Goal: Information Seeking & Learning: Learn about a topic

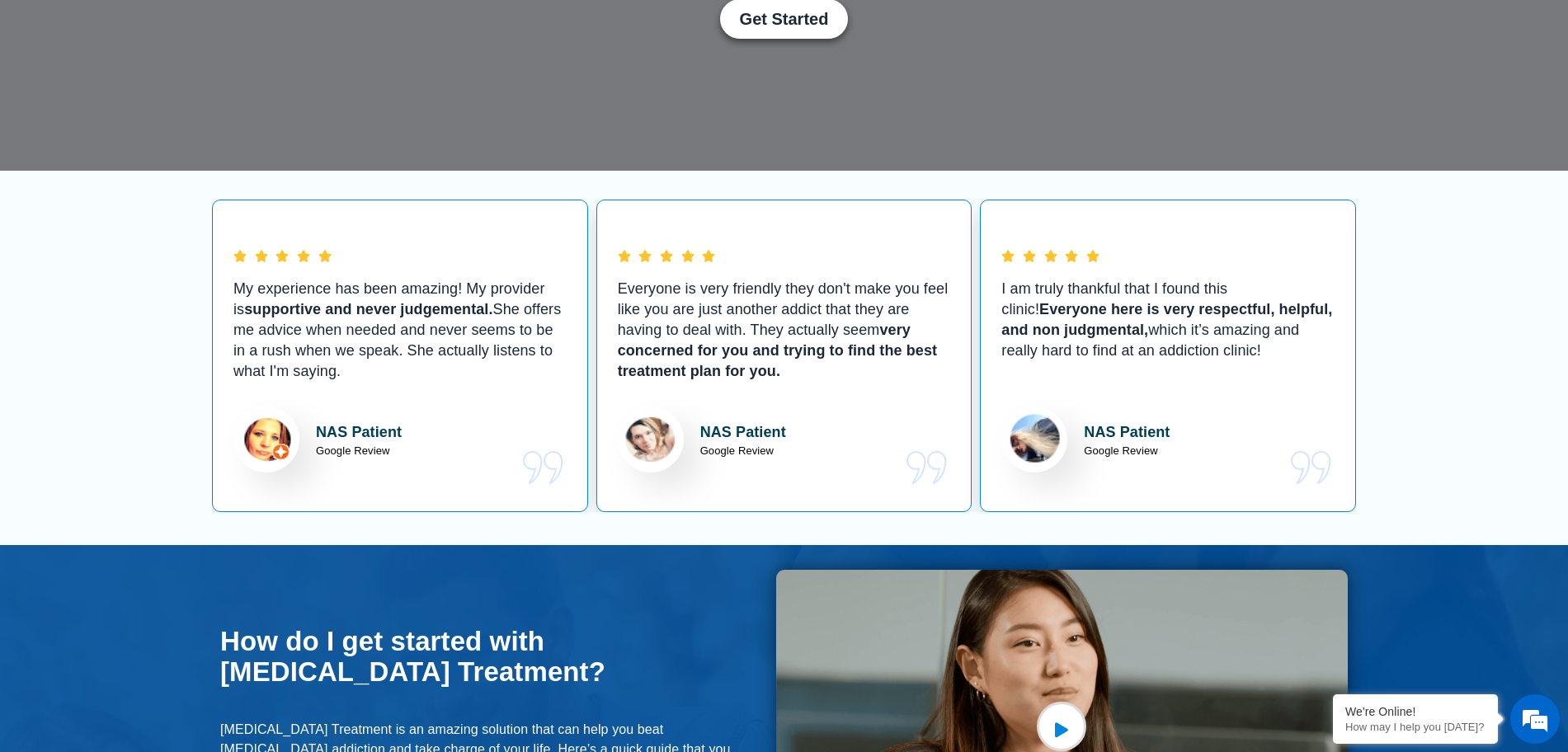
scroll to position [412, 0]
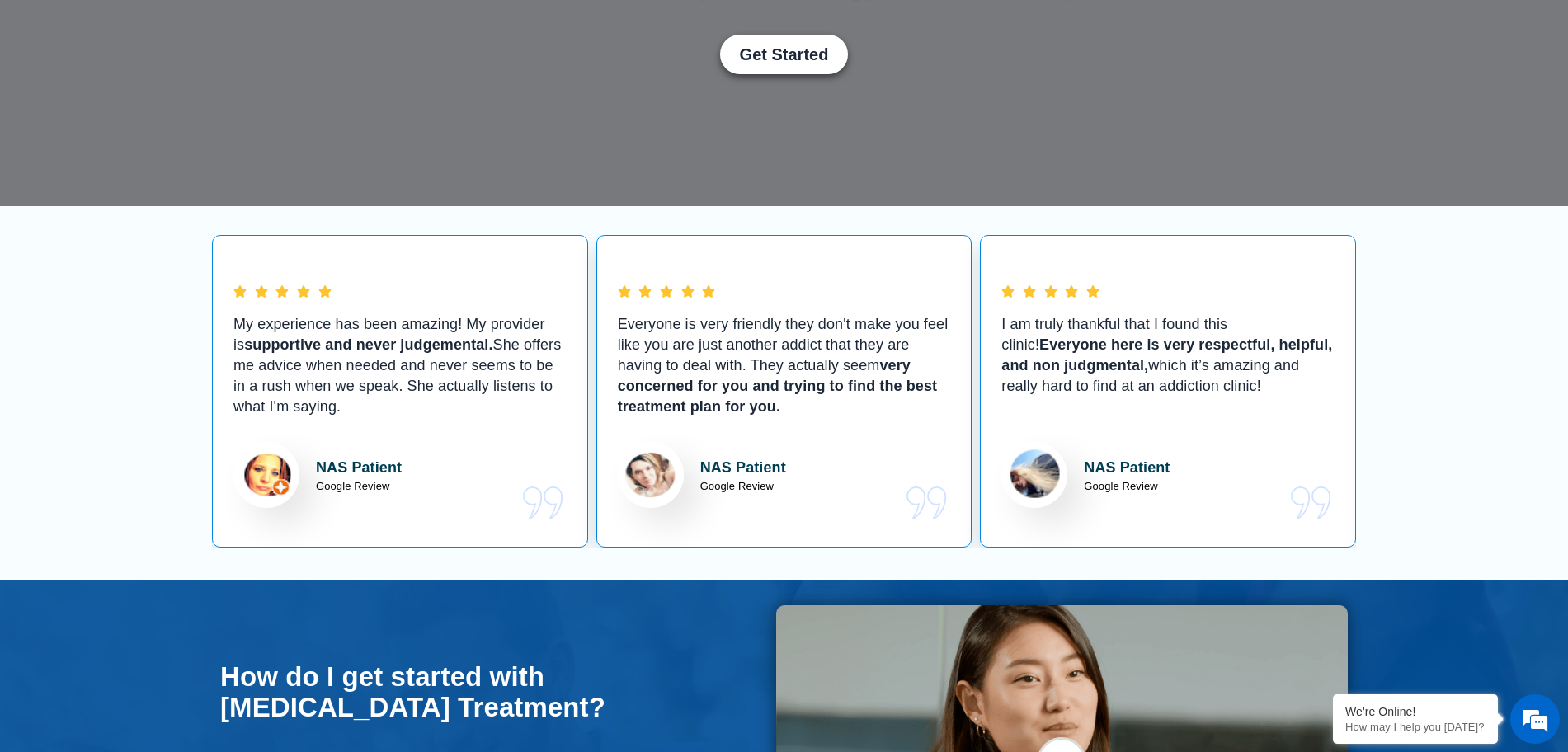
click at [110, 401] on section "My experience has been amazing! My provider is supportive and never judgemental…" at bounding box center [784, 392] width 1568 height 374
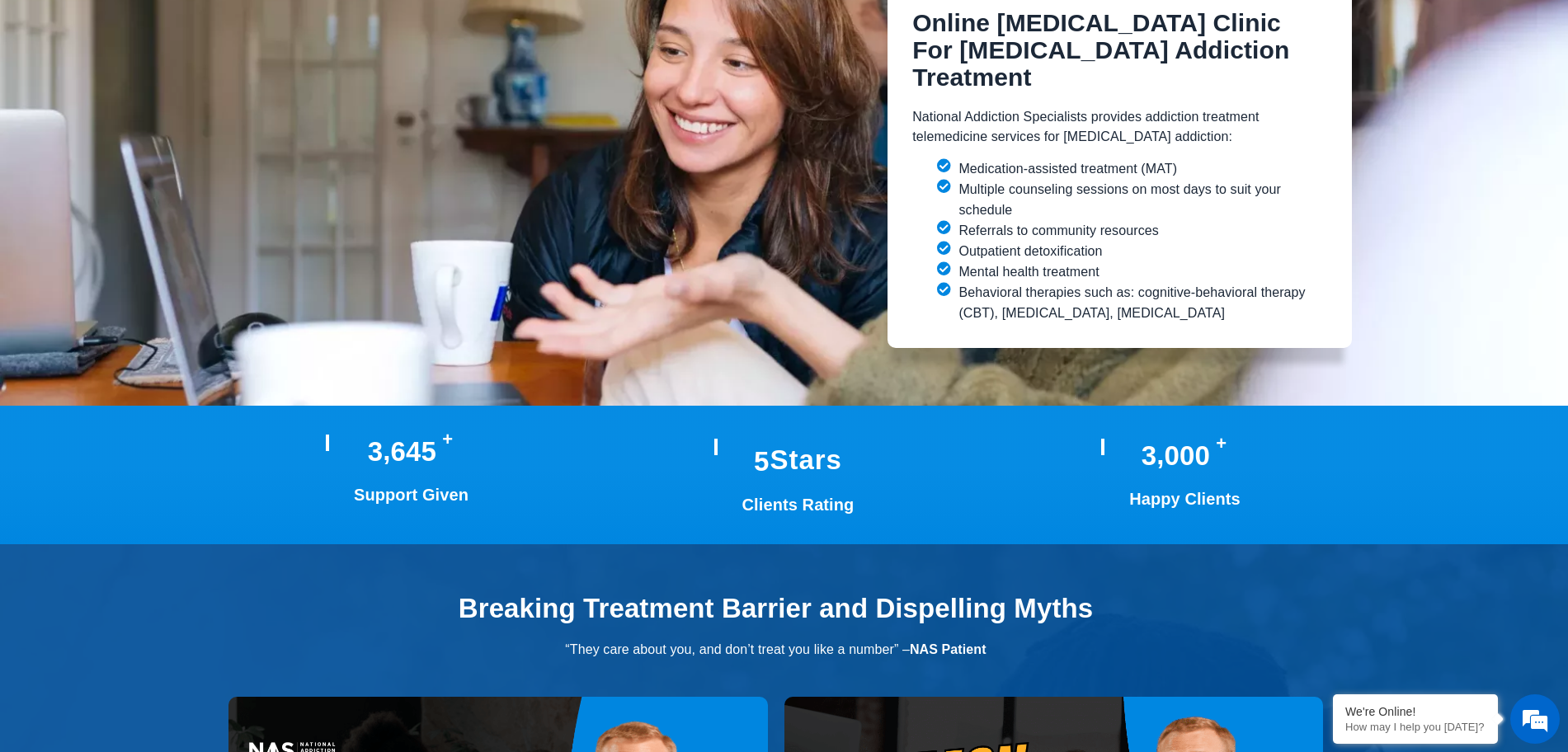
scroll to position [3091, 0]
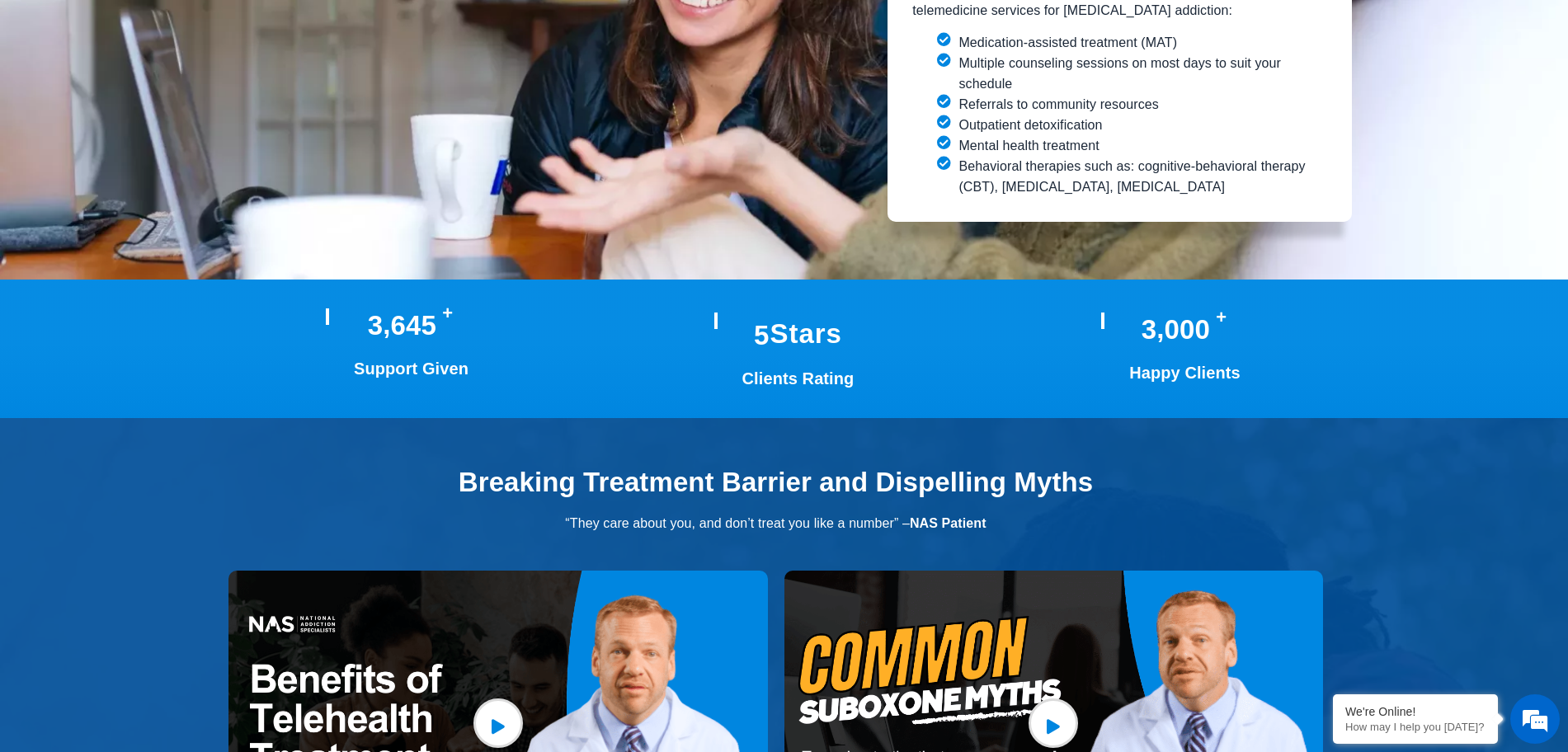
click at [223, 467] on h2 "Breaking Treatment Barrier and Dispelling Myths" at bounding box center [775, 482] width 1111 height 30
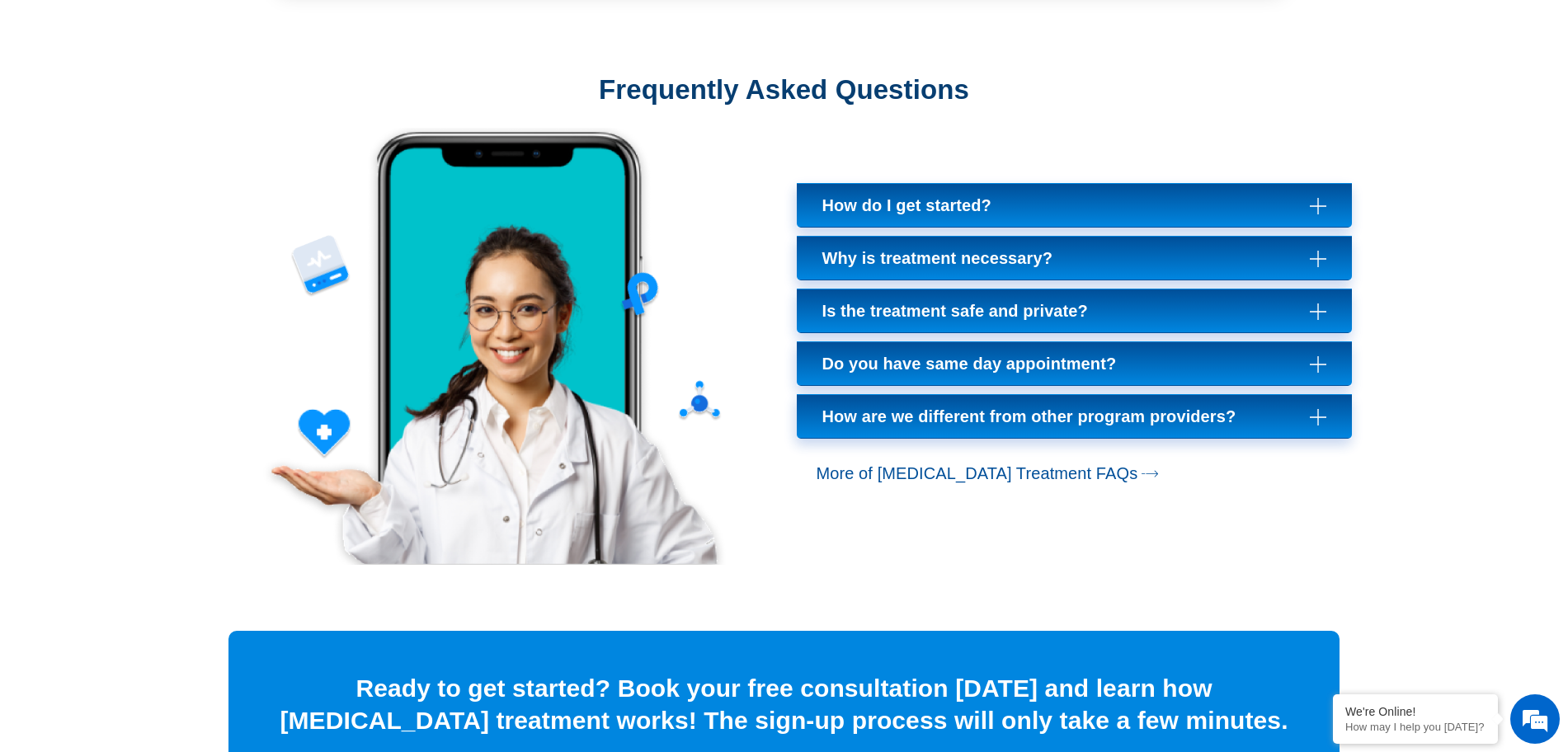
scroll to position [4946, 0]
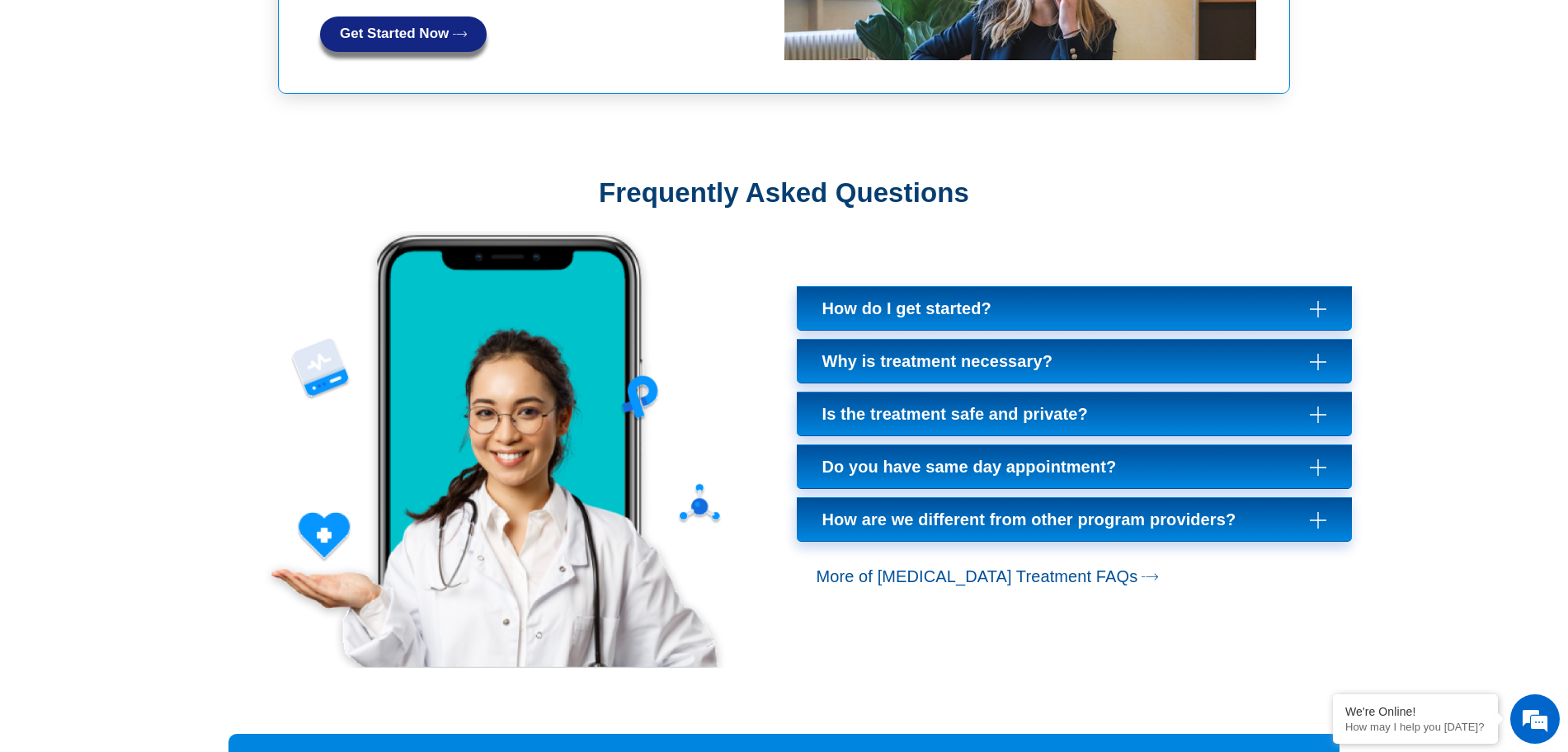
click at [208, 349] on div at bounding box center [494, 449] width 581 height 437
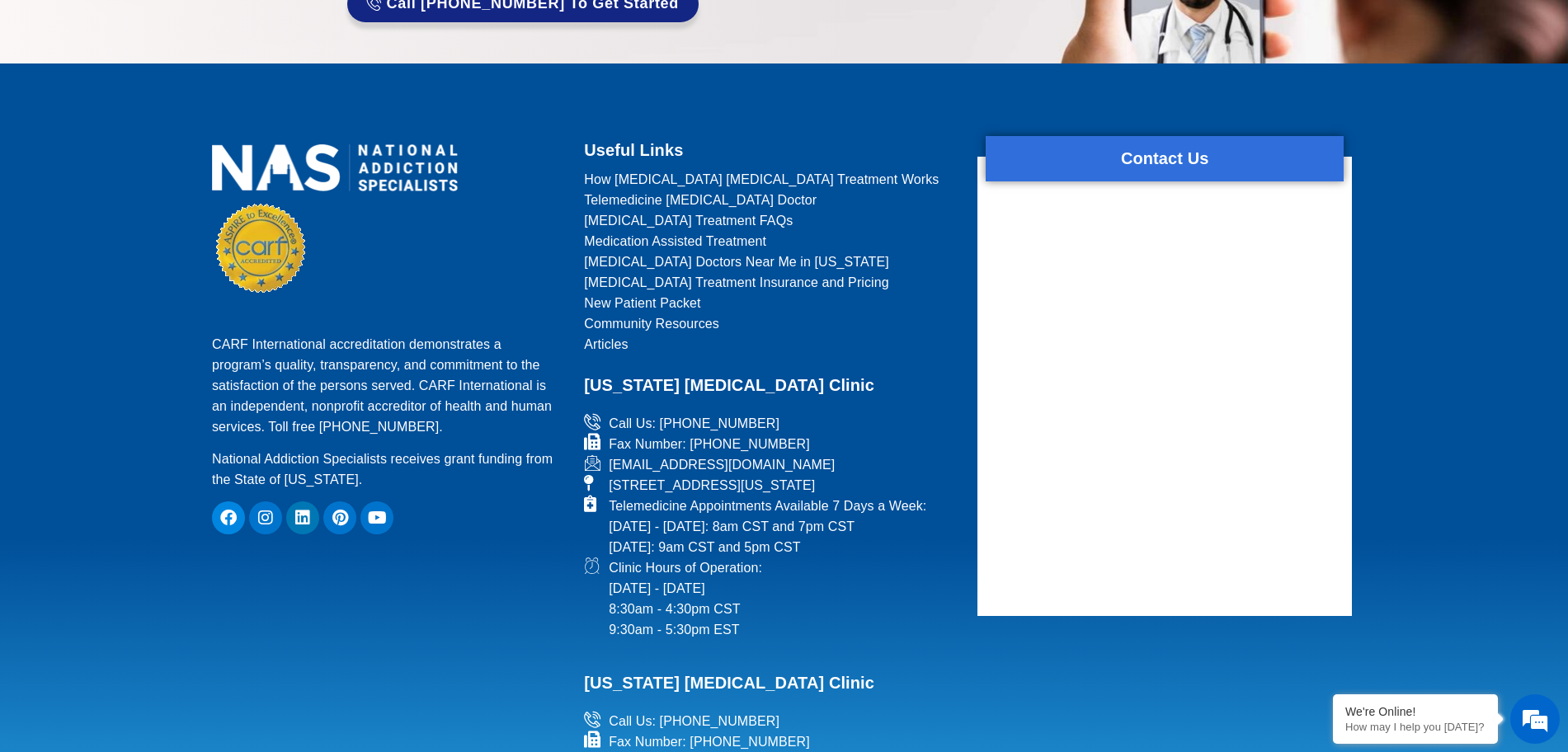
scroll to position [7109, 0]
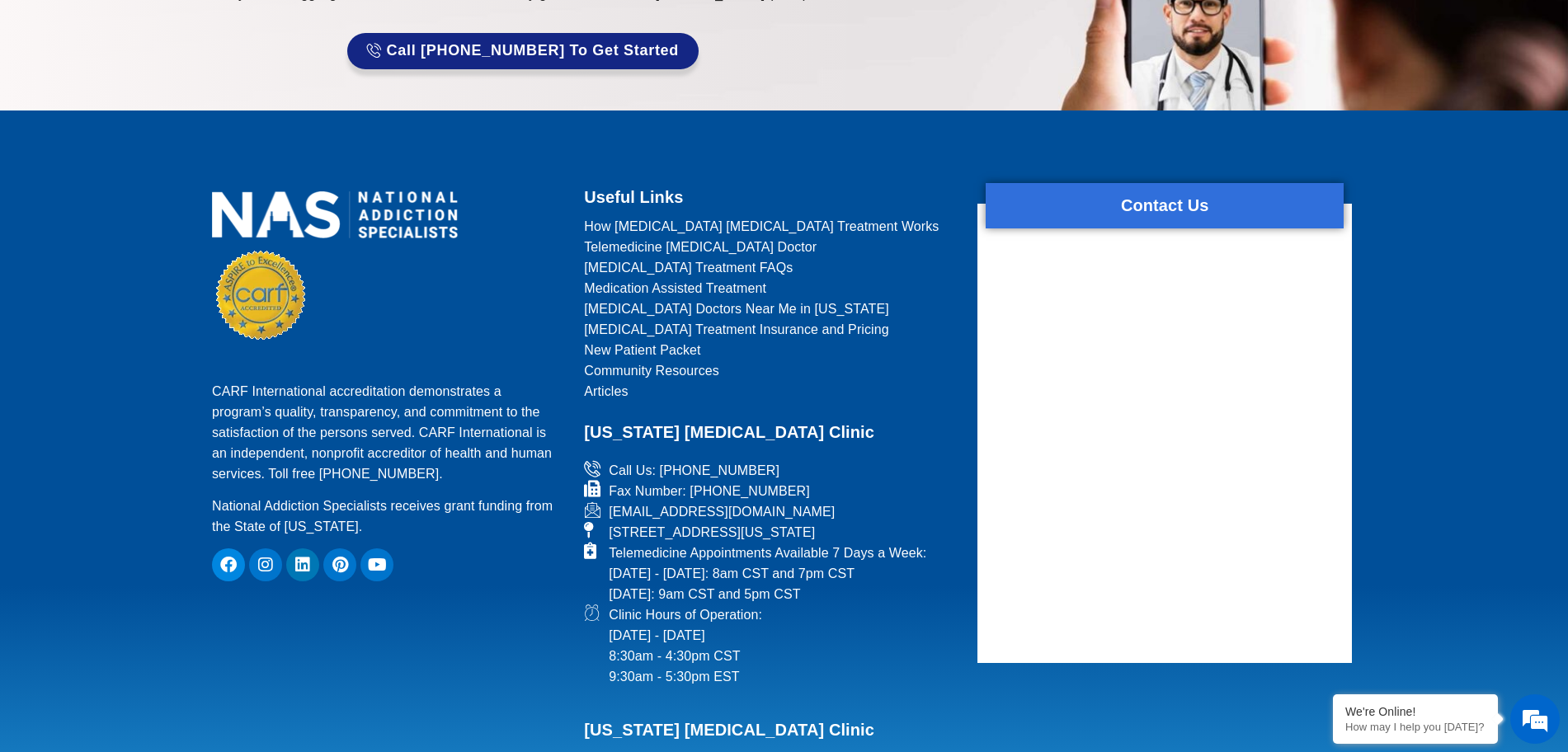
drag, startPoint x: 149, startPoint y: 198, endPoint x: 156, endPoint y: 206, distance: 10.6
click at [148, 198] on footer "CARF International accreditation demonstrates a program’s quality, transparency…" at bounding box center [784, 576] width 1568 height 931
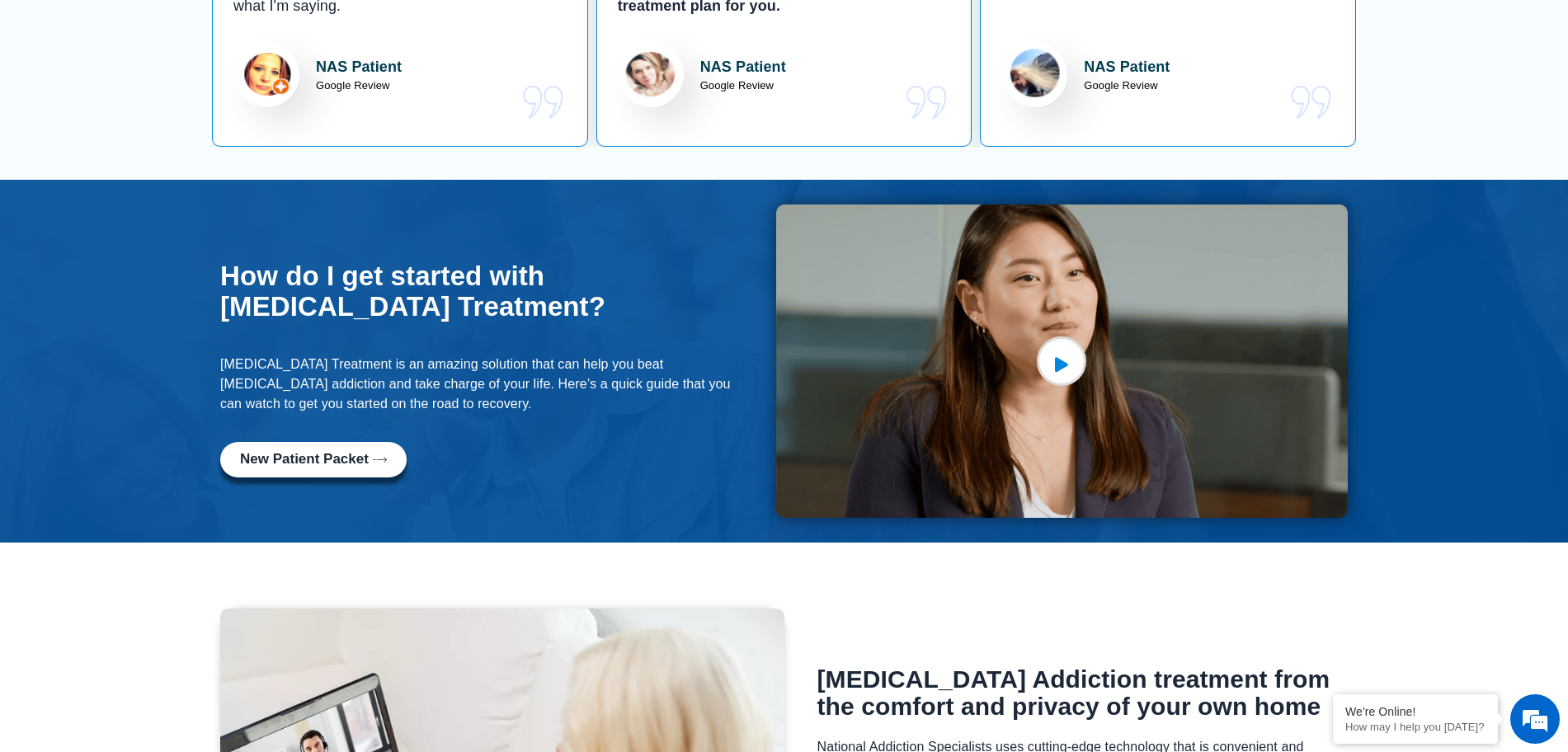
scroll to position [1236, 0]
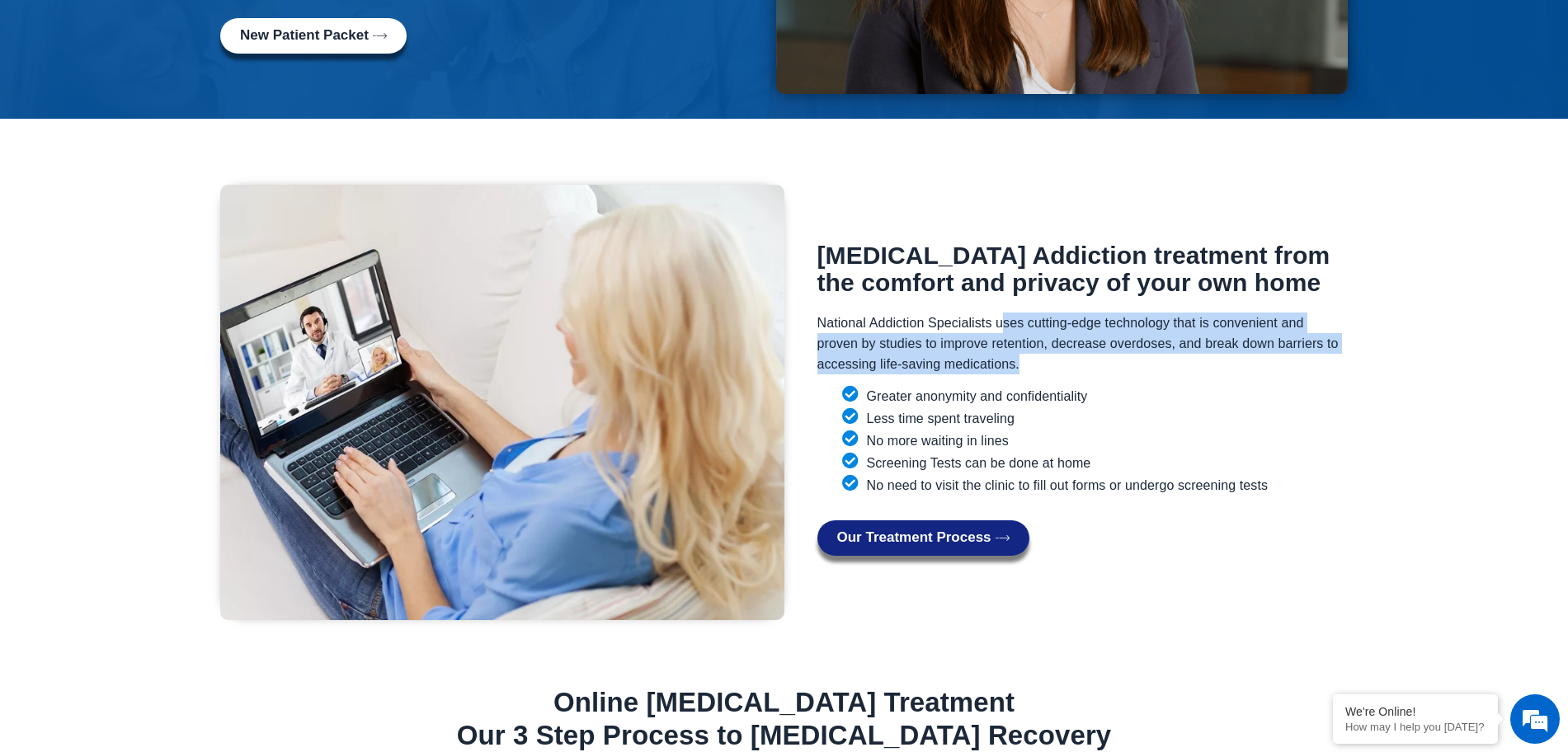
drag, startPoint x: 1054, startPoint y: 291, endPoint x: 1300, endPoint y: 341, distance: 251.0
click at [1254, 341] on p "National Addiction Specialists uses cutting-edge technology that is convenient …" at bounding box center [1083, 343] width 531 height 62
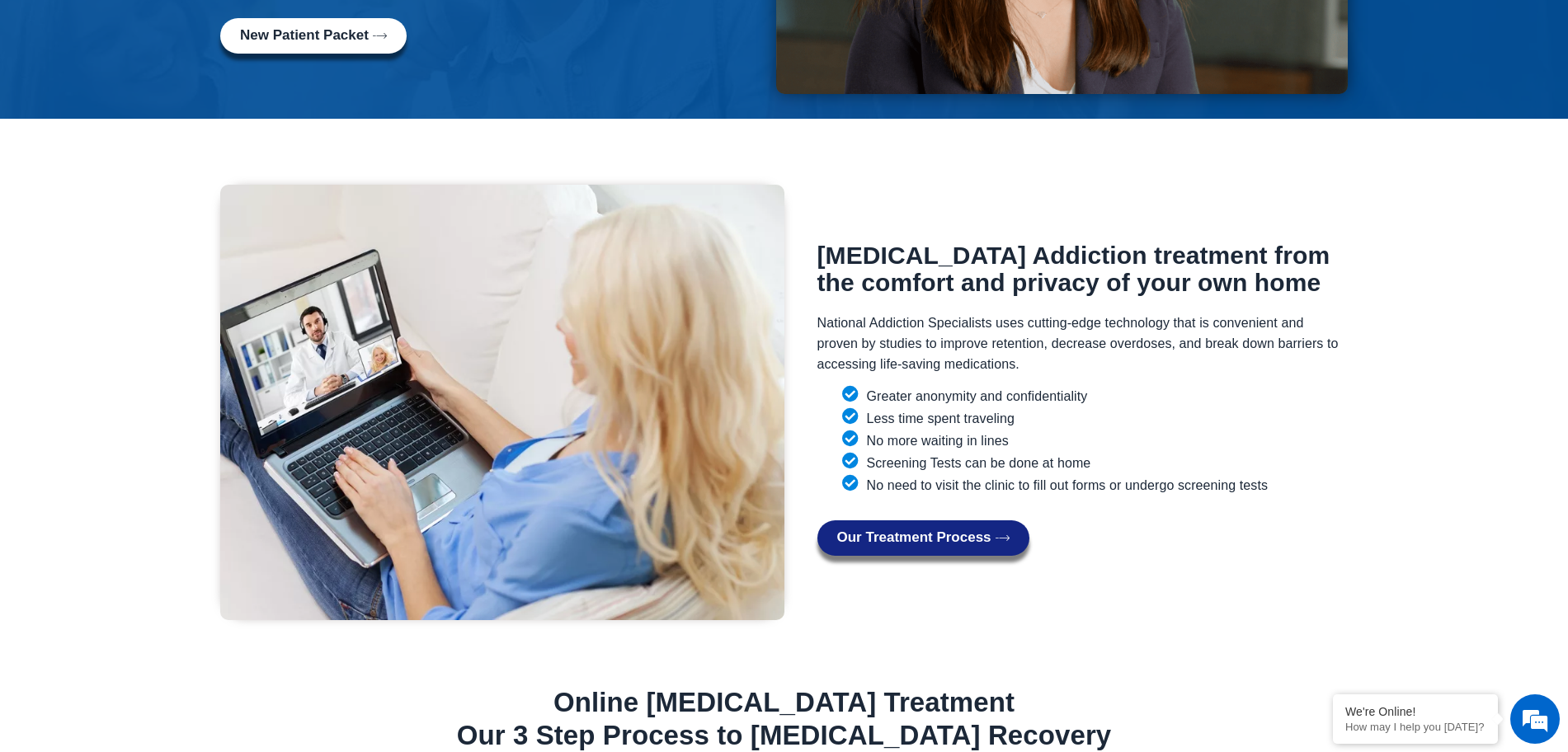
click at [1225, 431] on li "No more waiting in lines" at bounding box center [1083, 441] width 482 height 21
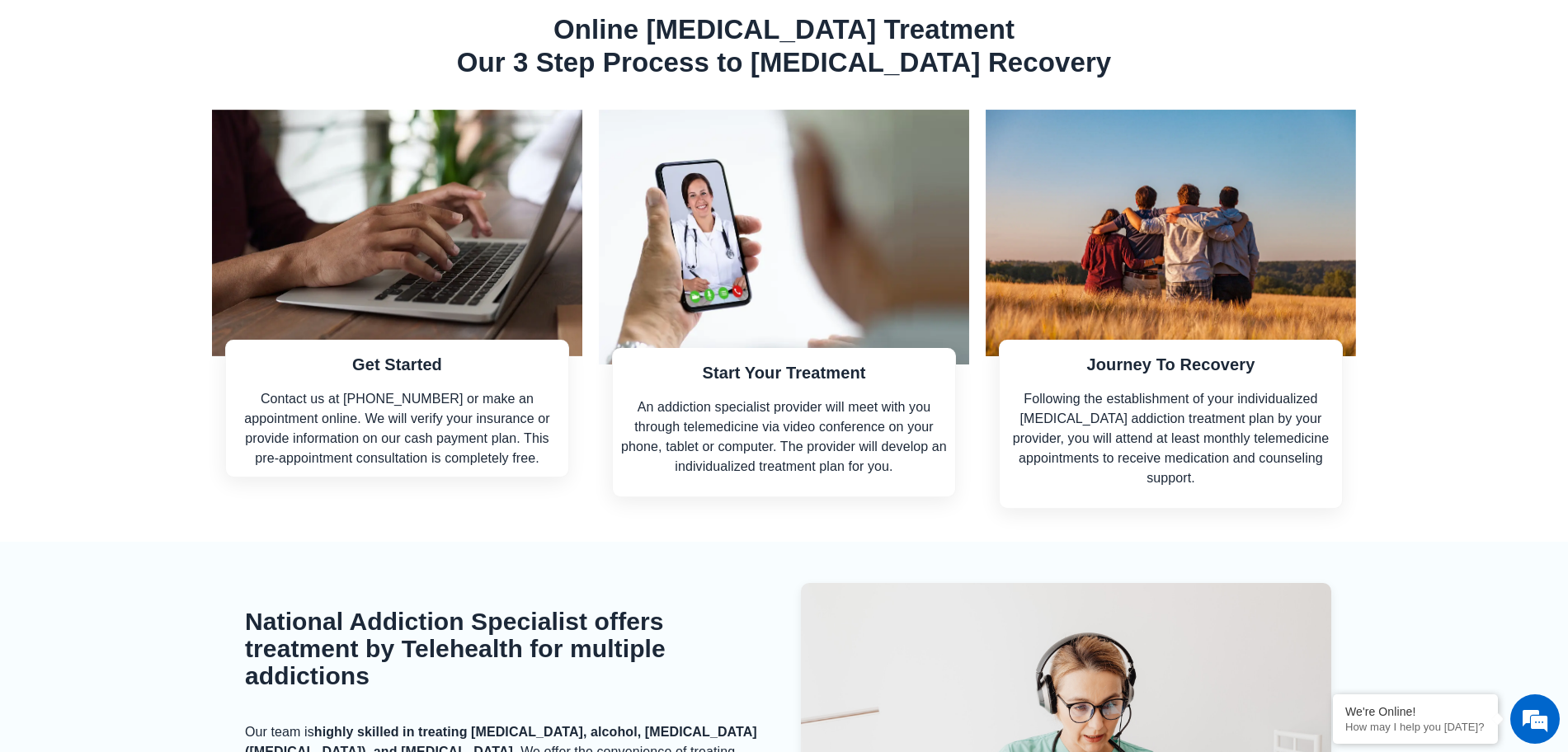
scroll to position [2267, 0]
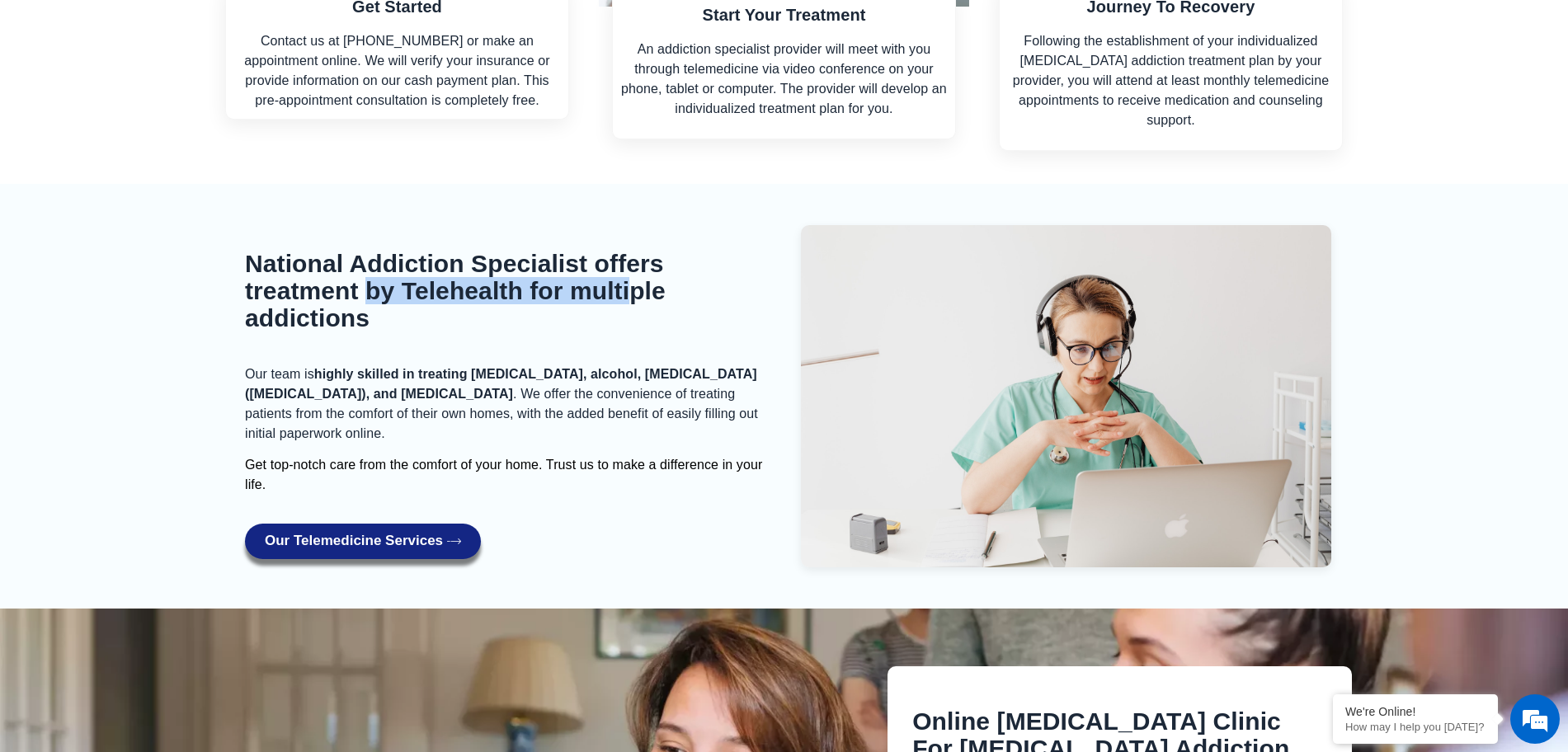
drag, startPoint x: 496, startPoint y: 244, endPoint x: 524, endPoint y: 341, distance: 101.0
click at [629, 262] on h2 "National Addiction Specialist offers treatment by Telehealth for multiple addic…" at bounding box center [511, 290] width 531 height 81
click at [478, 364] on p "Our team is highly skilled in treating [MEDICAL_DATA], alcohol, [MEDICAL_DATA] …" at bounding box center [511, 404] width 531 height 79
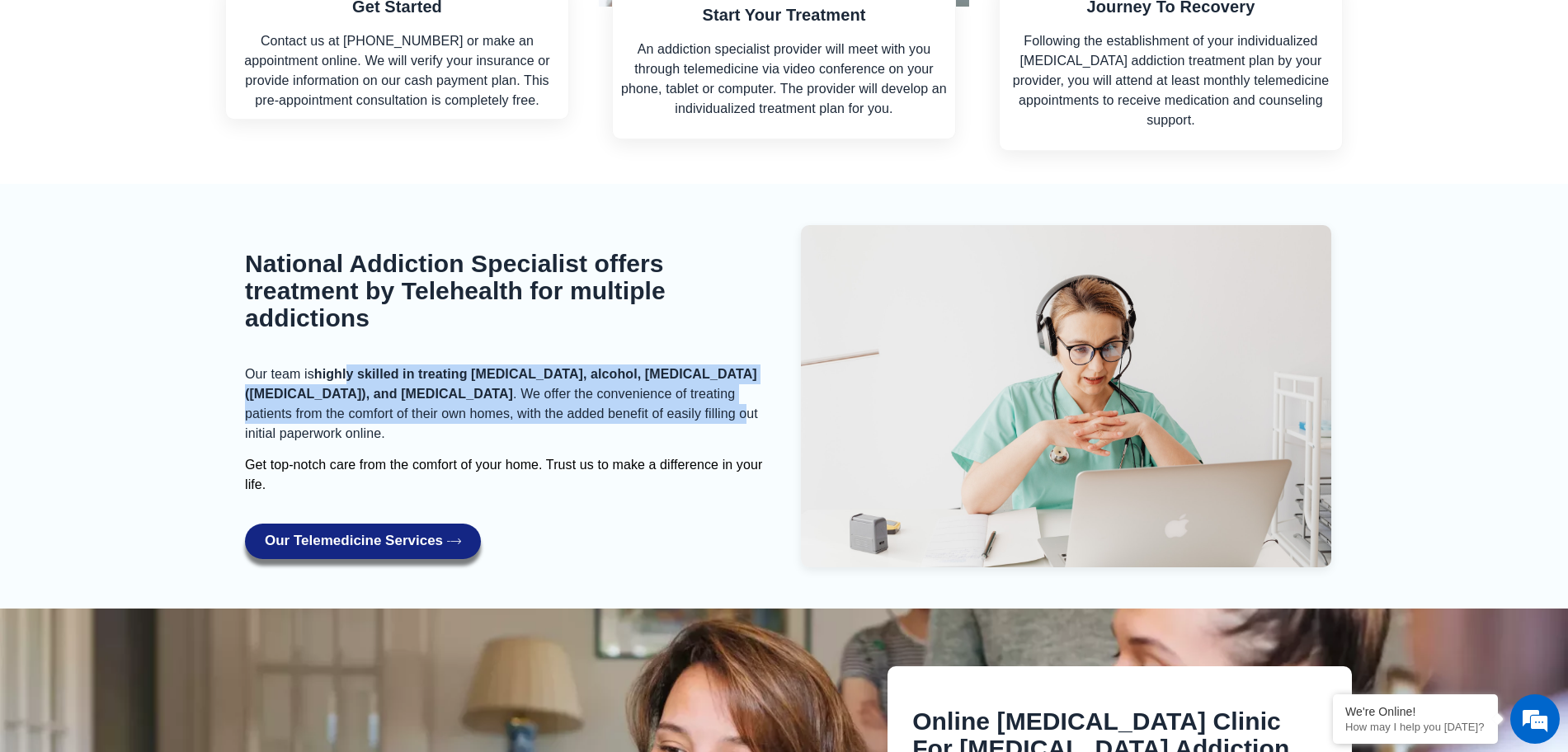
drag, startPoint x: 351, startPoint y: 334, endPoint x: 643, endPoint y: 377, distance: 295.1
click at [643, 377] on p "Our team is highly skilled in treating [MEDICAL_DATA], alcohol, [MEDICAL_DATA] …" at bounding box center [511, 404] width 531 height 79
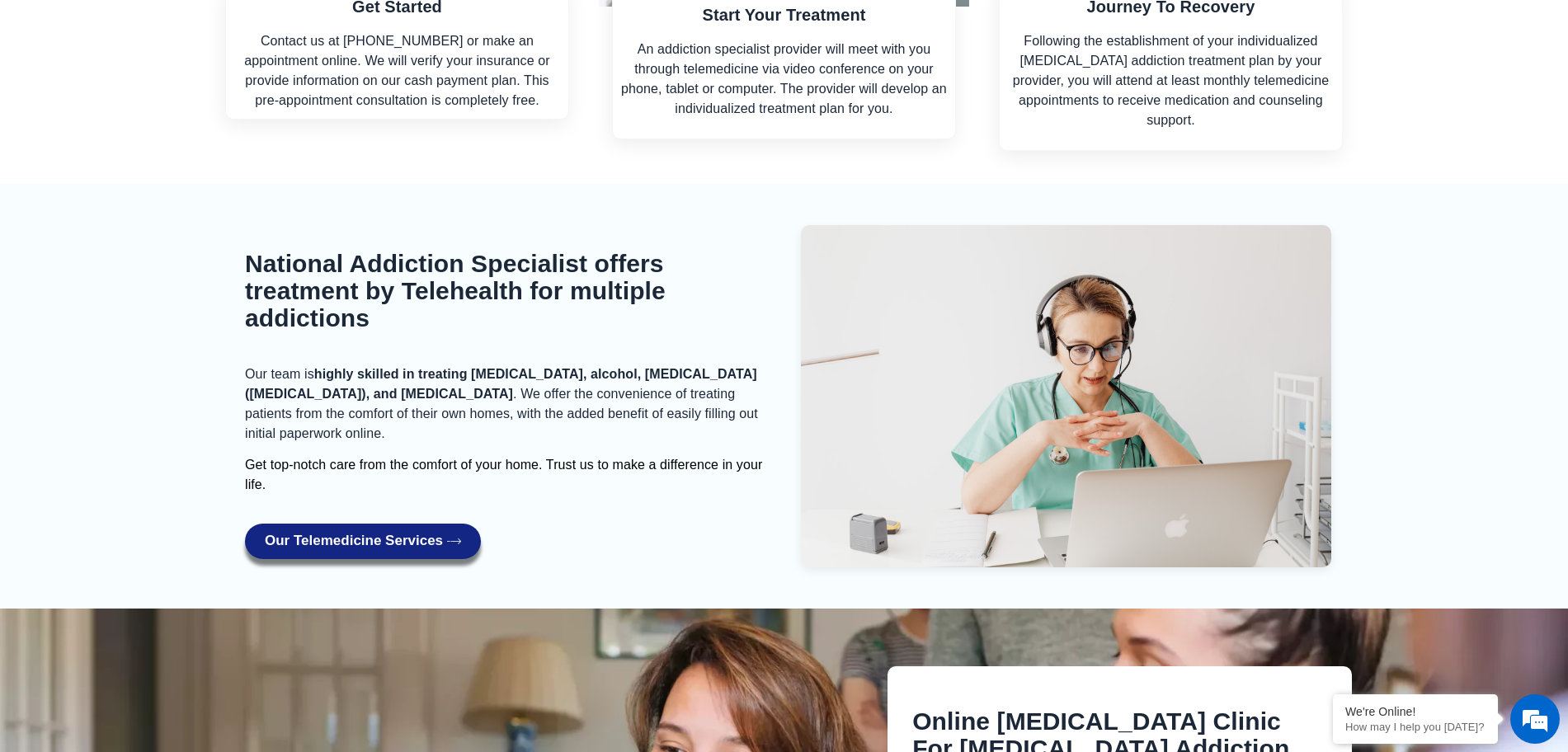
click at [646, 403] on div "Our team is highly skilled in treating [MEDICAL_DATA], alcohol, [MEDICAL_DATA] …" at bounding box center [511, 429] width 531 height 130
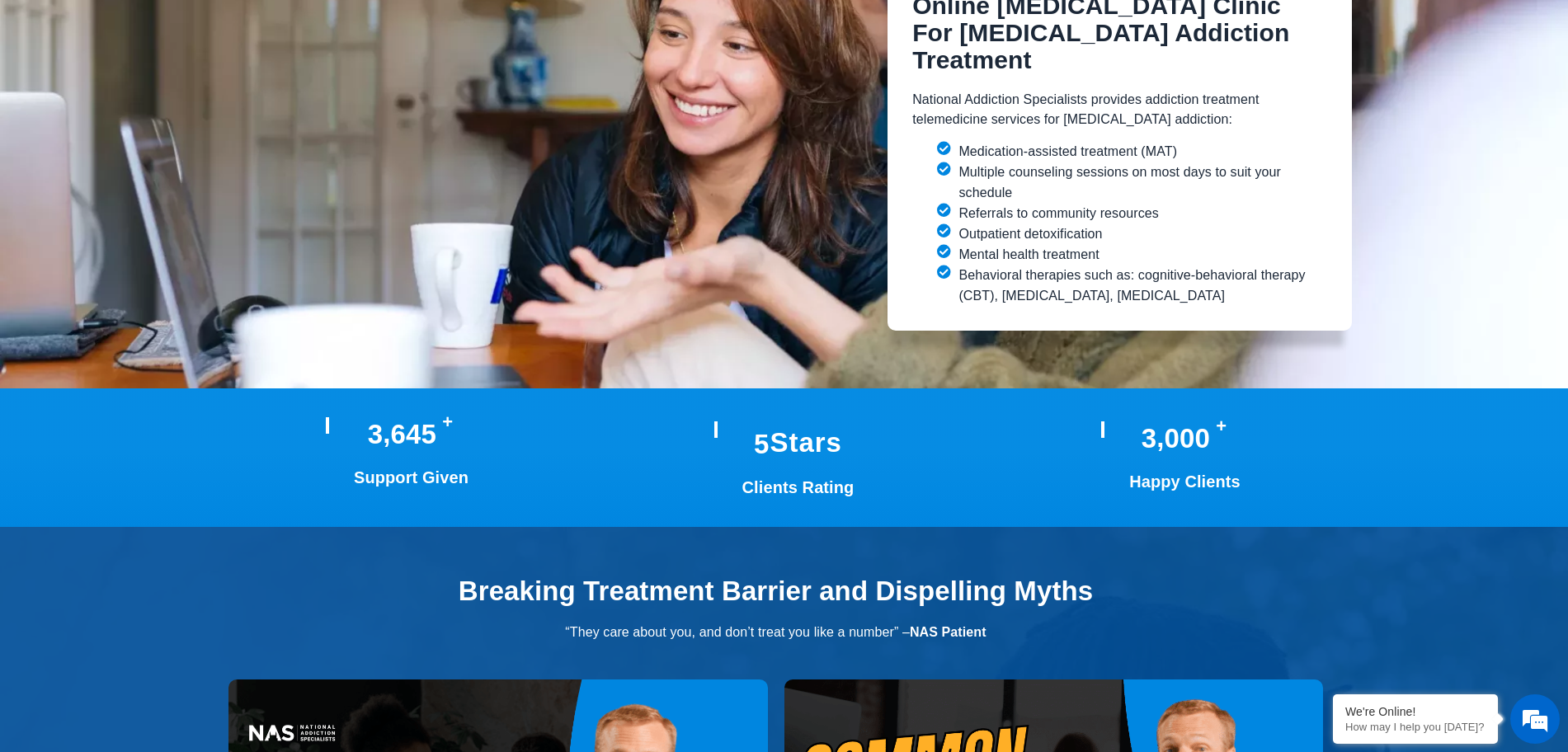
scroll to position [3297, 0]
